Goal: Transaction & Acquisition: Download file/media

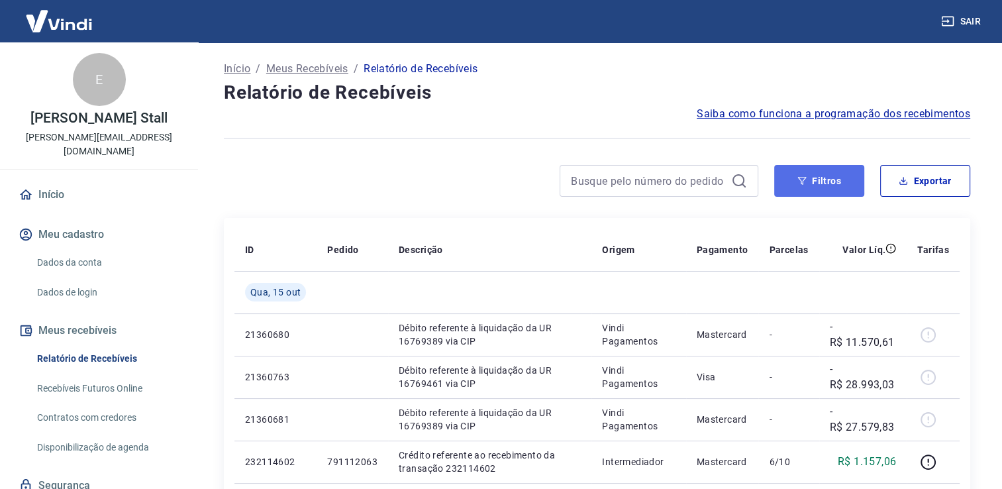
click at [828, 186] on button "Filtros" at bounding box center [819, 181] width 90 height 32
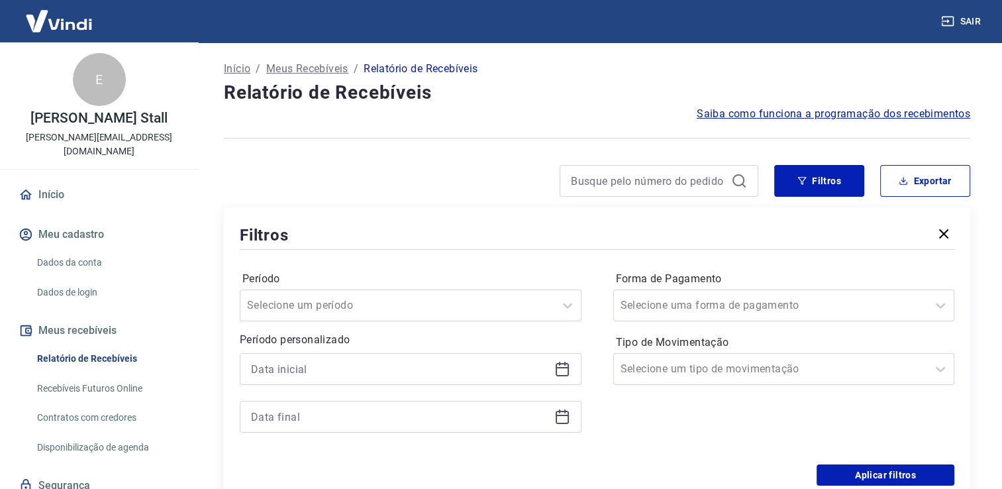
click at [560, 373] on icon at bounding box center [562, 369] width 16 height 16
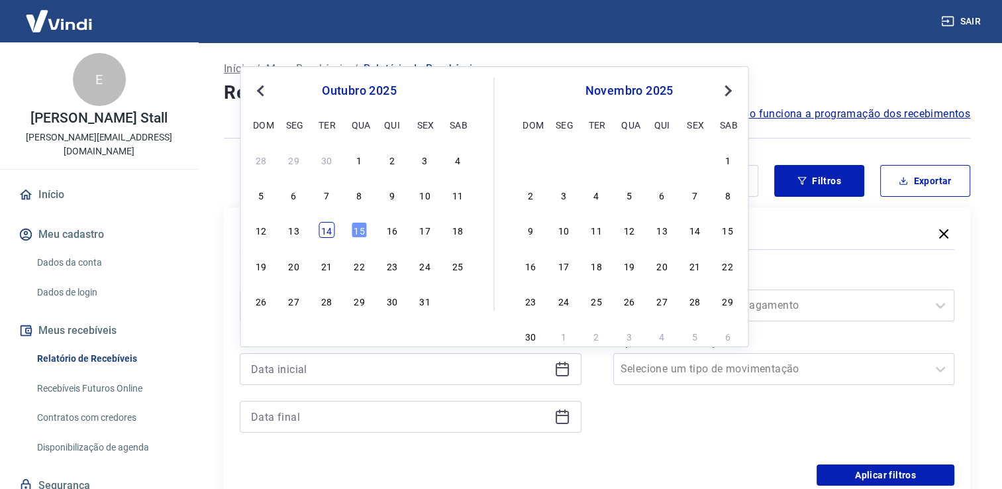
click at [326, 236] on div "14" at bounding box center [327, 230] width 16 height 16
type input "[DATE]"
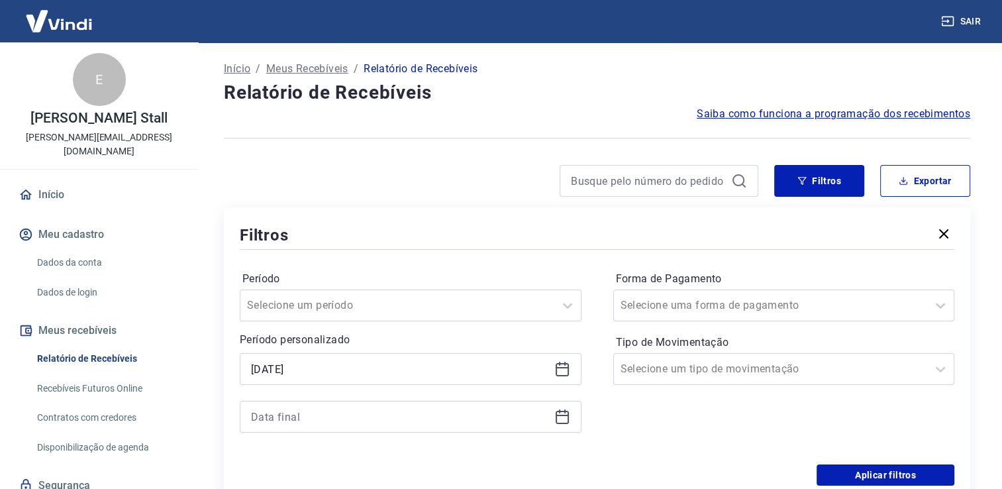
click at [557, 417] on icon at bounding box center [562, 417] width 16 height 16
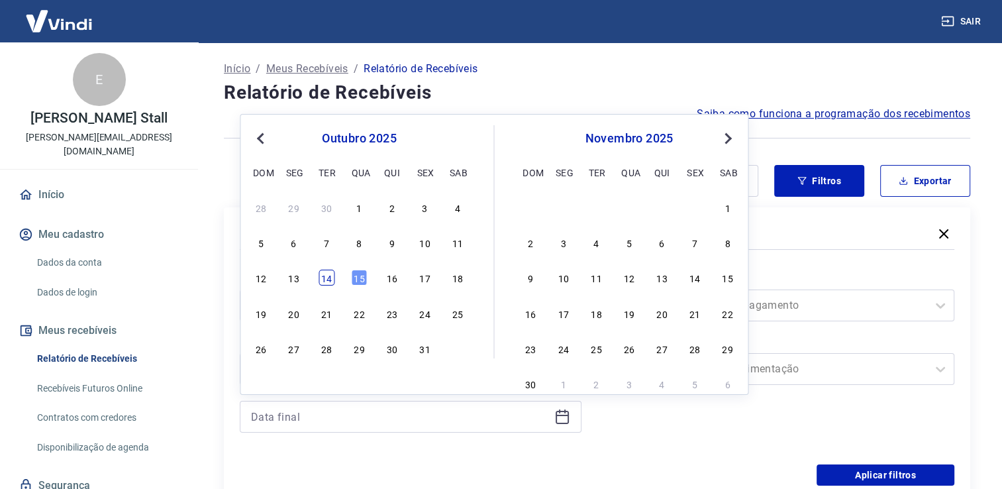
click at [328, 281] on div "14" at bounding box center [327, 278] width 16 height 16
type input "[DATE]"
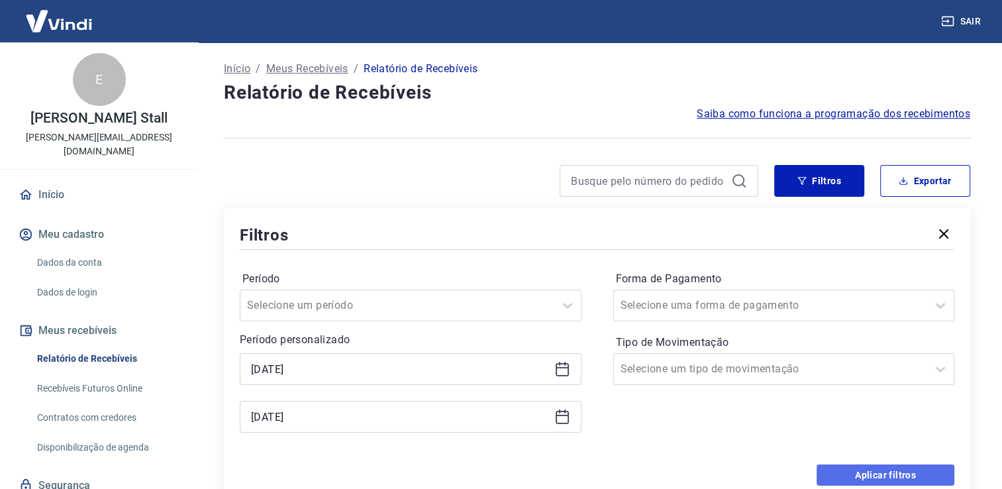
click at [875, 471] on button "Aplicar filtros" at bounding box center [885, 474] width 138 height 21
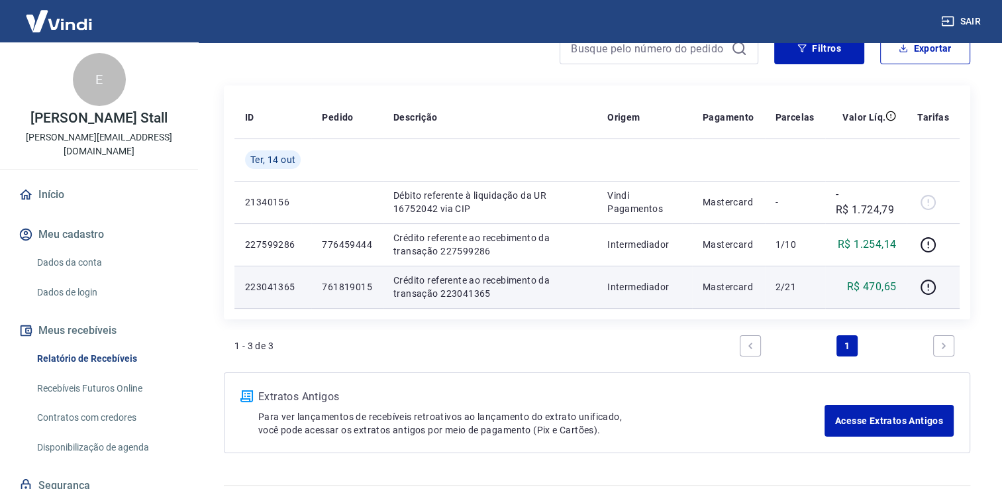
scroll to position [66, 0]
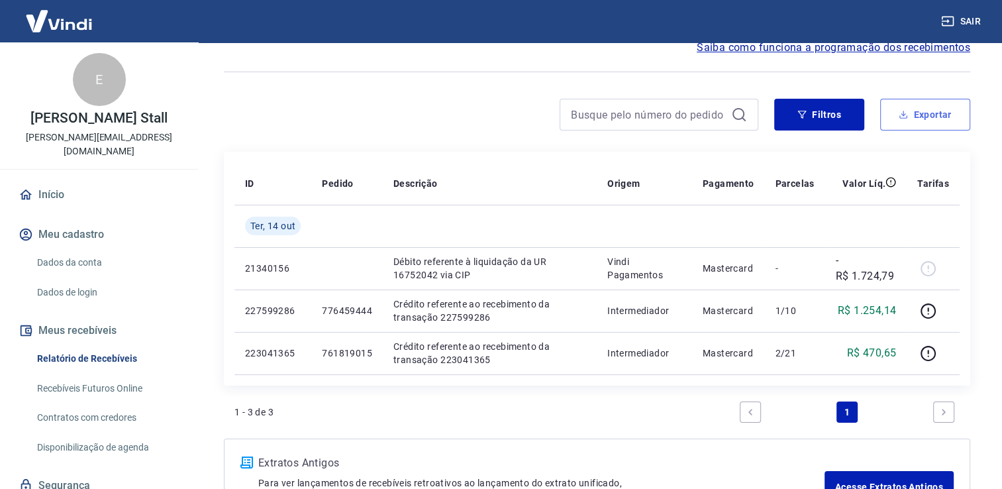
click at [927, 113] on button "Exportar" at bounding box center [925, 115] width 90 height 32
type input "[DATE]"
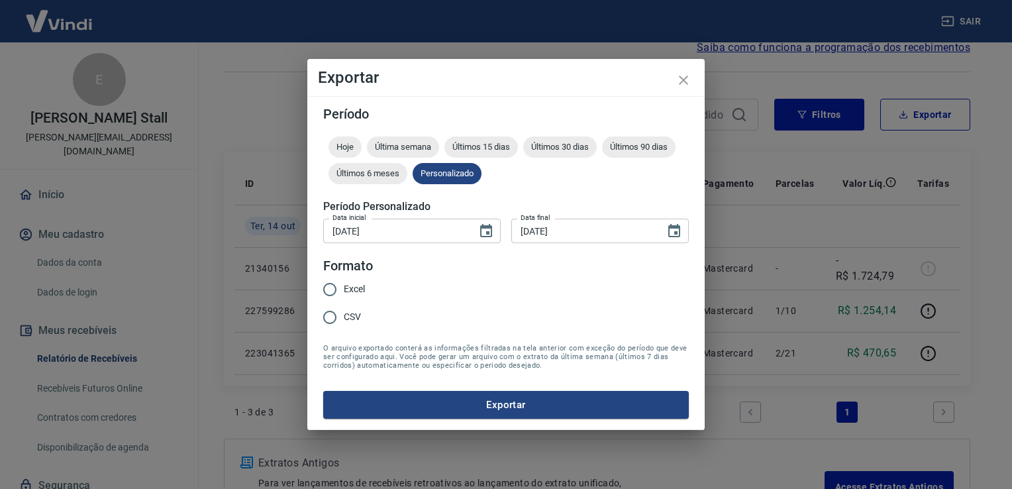
click at [356, 289] on span "Excel" at bounding box center [354, 289] width 21 height 14
click at [344, 289] on input "Excel" at bounding box center [330, 289] width 28 height 28
radio input "true"
click at [501, 403] on button "Exportar" at bounding box center [506, 405] width 366 height 28
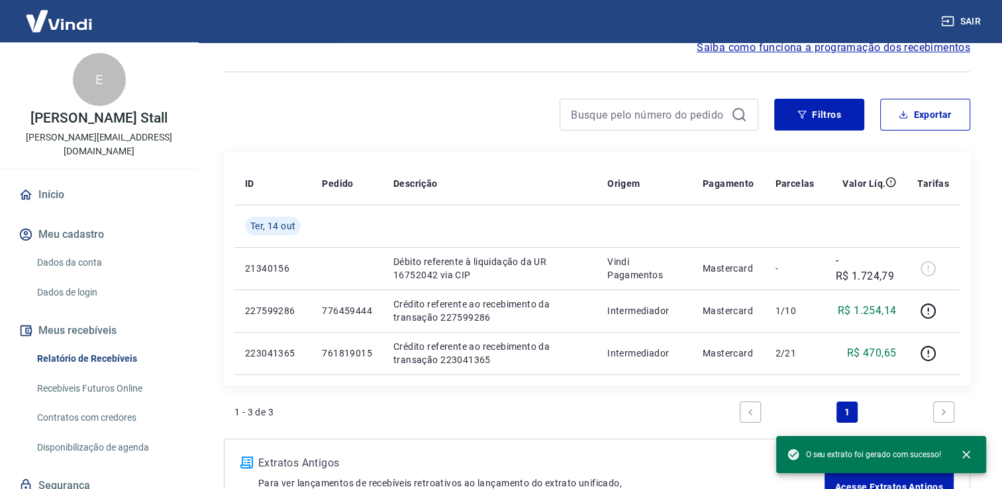
drag, startPoint x: 997, startPoint y: 111, endPoint x: 982, endPoint y: 107, distance: 15.7
click at [997, 111] on div "Início / Meus Recebíveis / Relatório de Recebíveis Relatório de Recebíveis Saib…" at bounding box center [597, 255] width 810 height 559
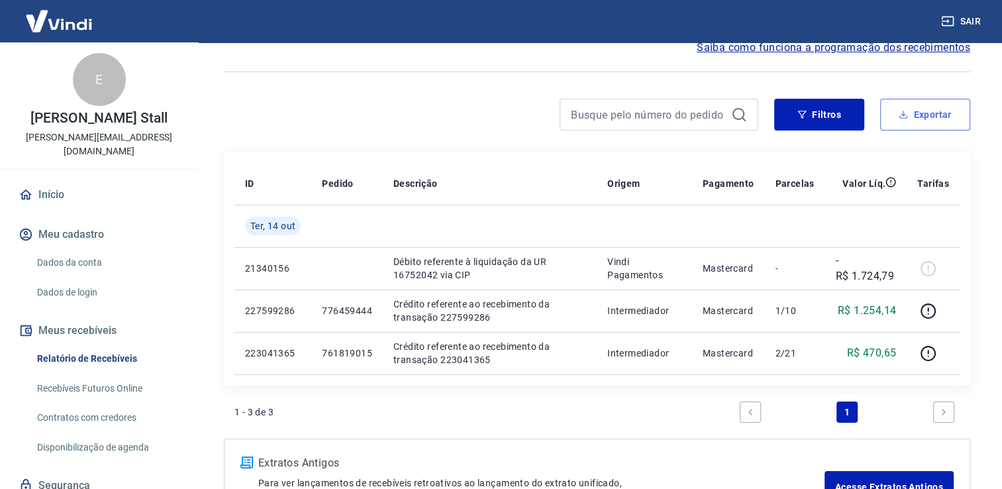
click at [935, 114] on button "Exportar" at bounding box center [925, 115] width 90 height 32
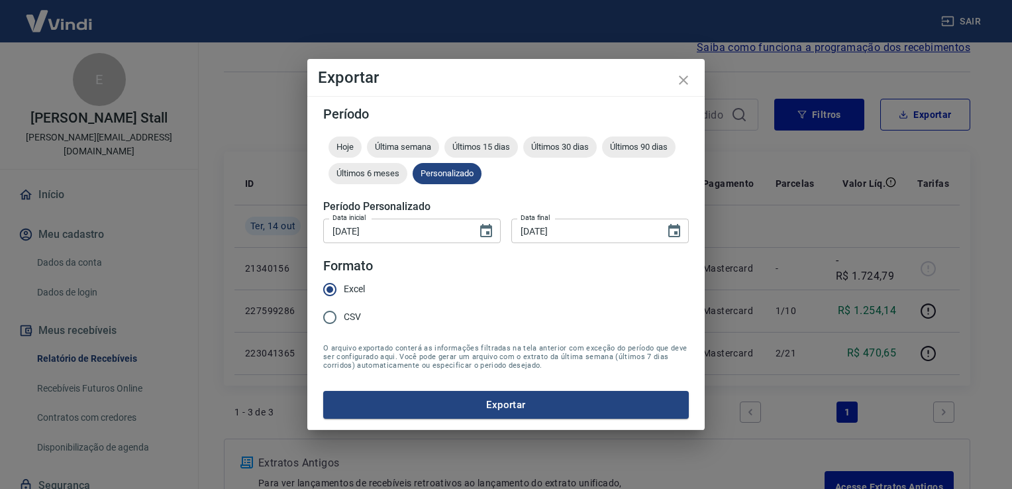
click at [342, 320] on input "CSV" at bounding box center [330, 317] width 28 height 28
radio input "true"
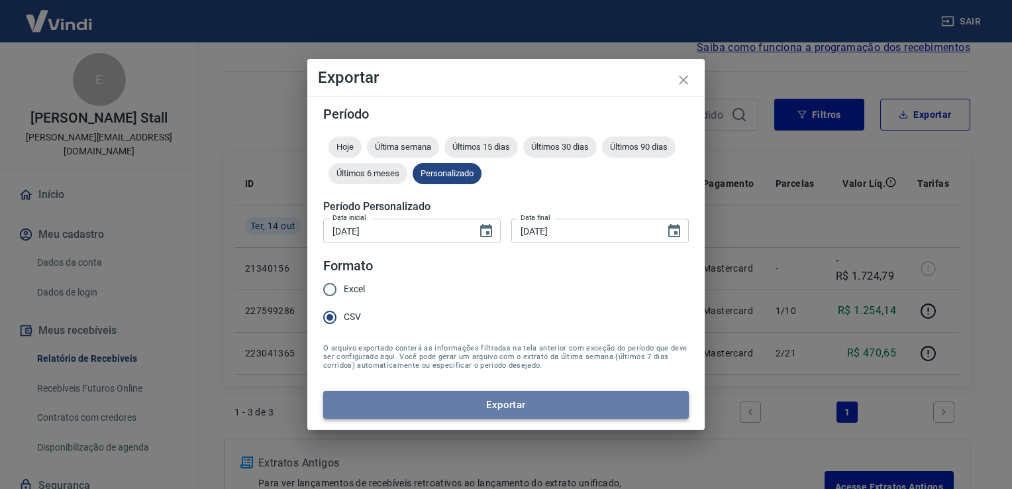
click at [511, 406] on button "Exportar" at bounding box center [506, 405] width 366 height 28
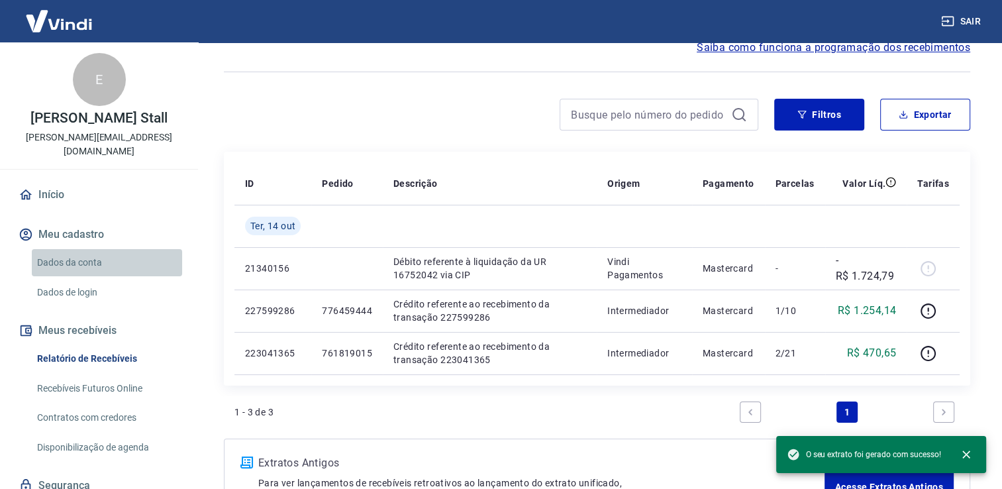
click at [162, 249] on link "Dados da conta" at bounding box center [107, 262] width 150 height 27
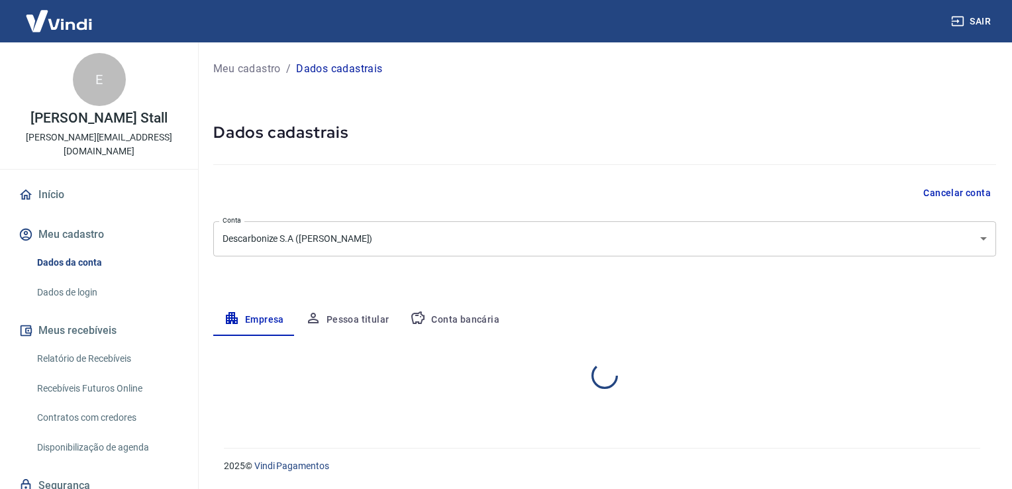
select select "SP"
select select "business"
